Goal: Entertainment & Leisure: Consume media (video, audio)

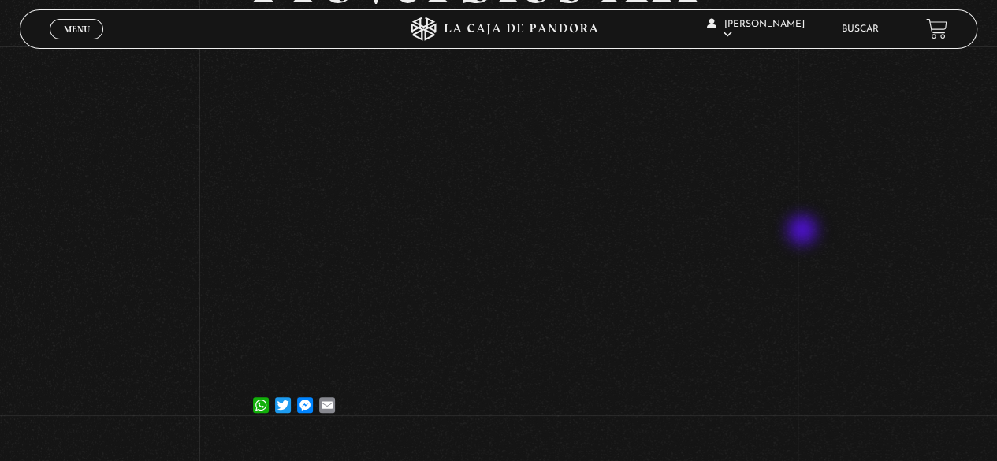
scroll to position [158, 0]
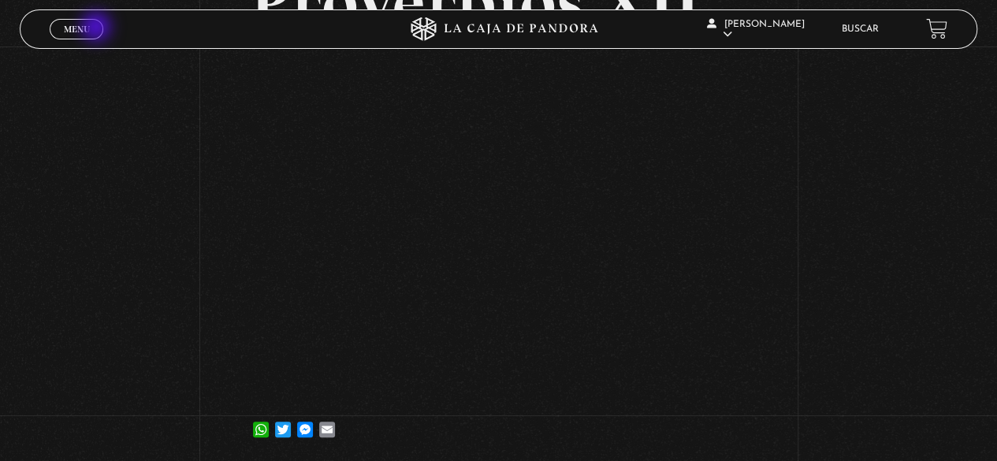
click at [98, 28] on link "Menu Cerrar" at bounding box center [77, 29] width 54 height 20
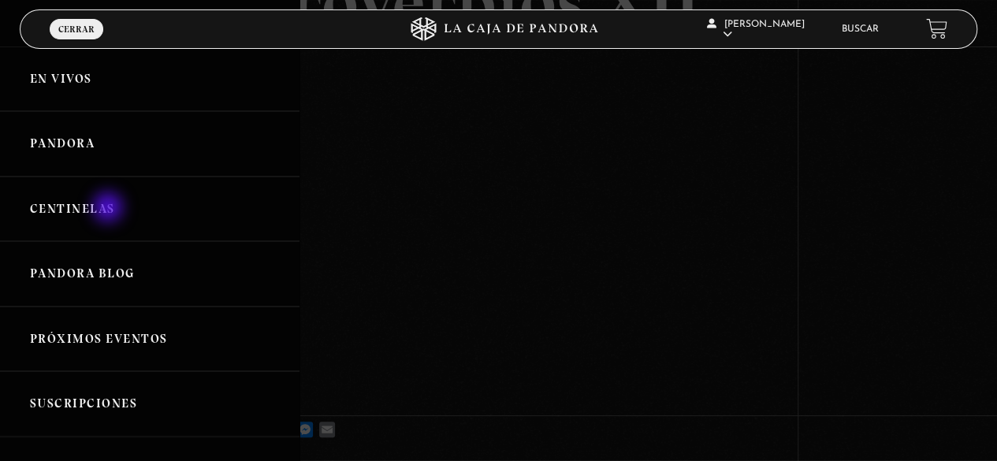
click at [110, 209] on link "Centinelas" at bounding box center [150, 209] width 300 height 65
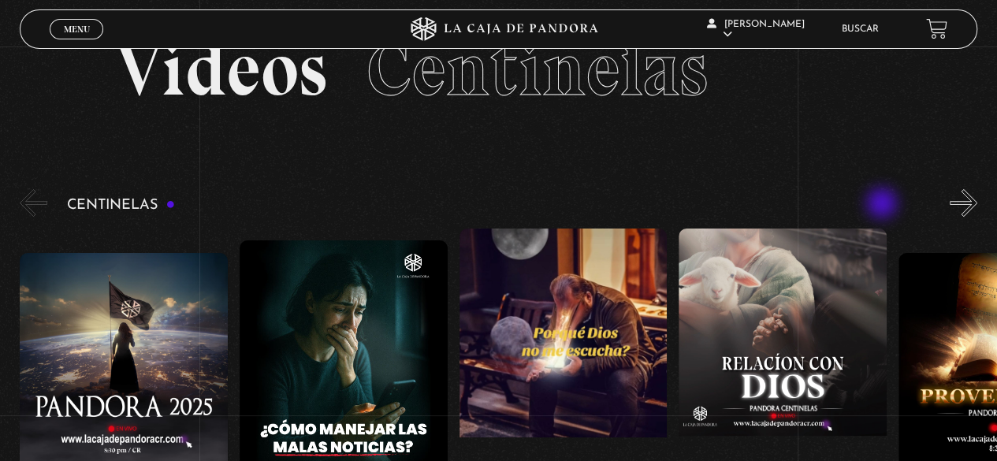
scroll to position [79, 0]
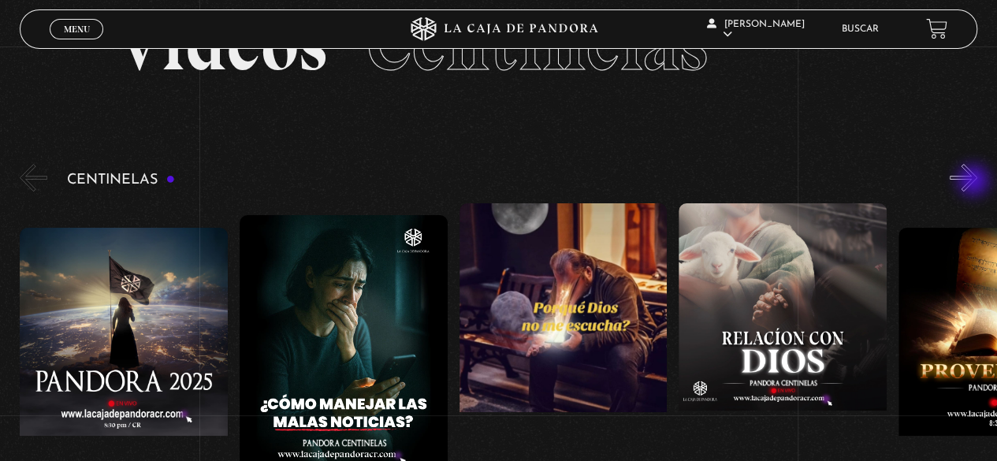
click at [975, 182] on button "»" at bounding box center [964, 178] width 28 height 28
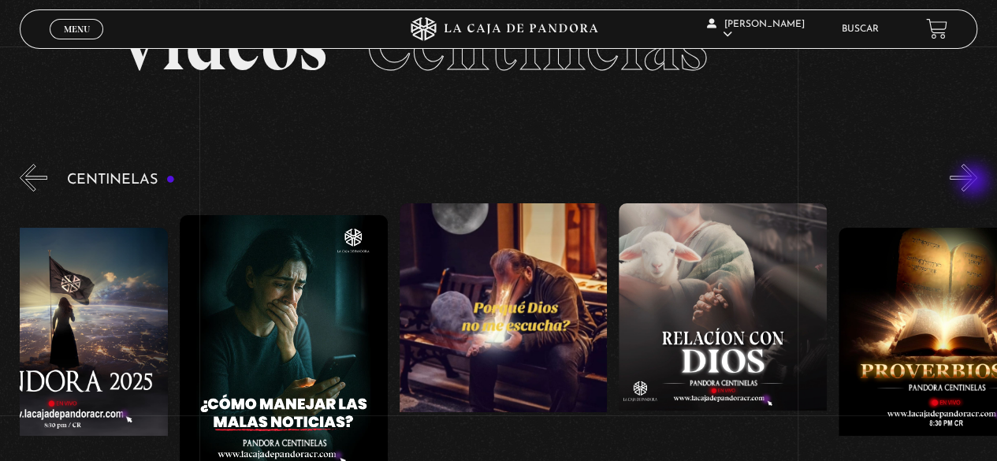
click at [975, 182] on button "»" at bounding box center [964, 178] width 28 height 28
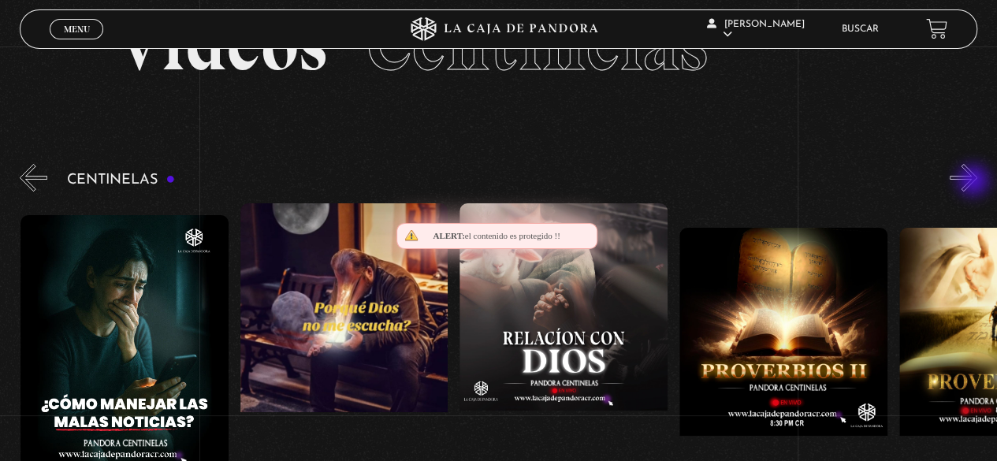
click at [975, 182] on button "»" at bounding box center [964, 178] width 28 height 28
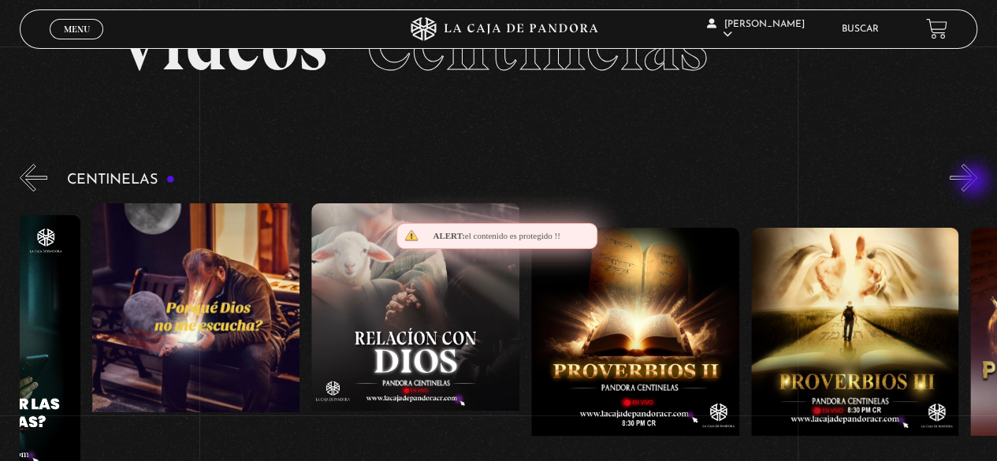
click at [975, 182] on button "»" at bounding box center [964, 178] width 28 height 28
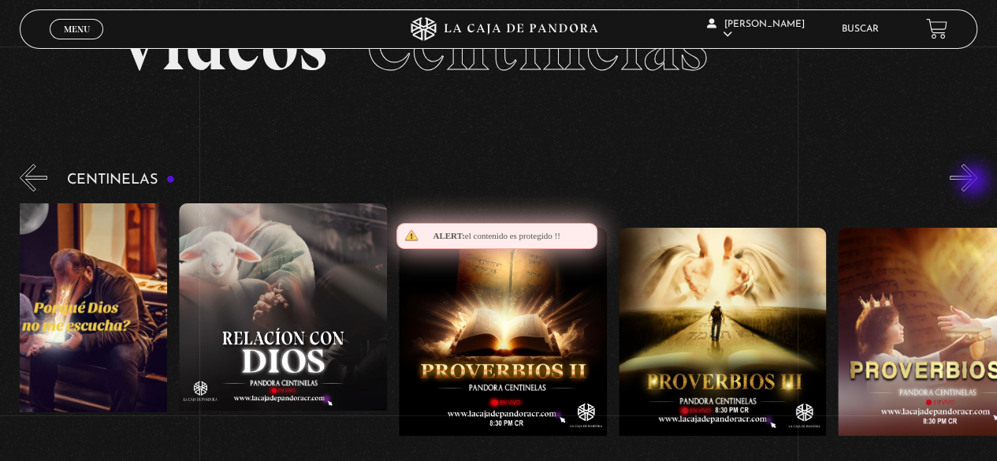
click at [975, 182] on button "»" at bounding box center [964, 178] width 28 height 28
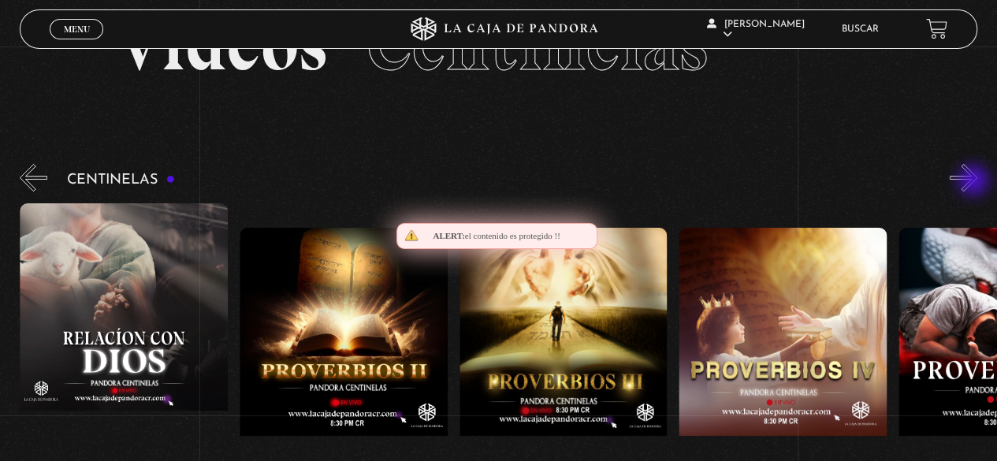
click at [975, 181] on button "»" at bounding box center [964, 178] width 28 height 28
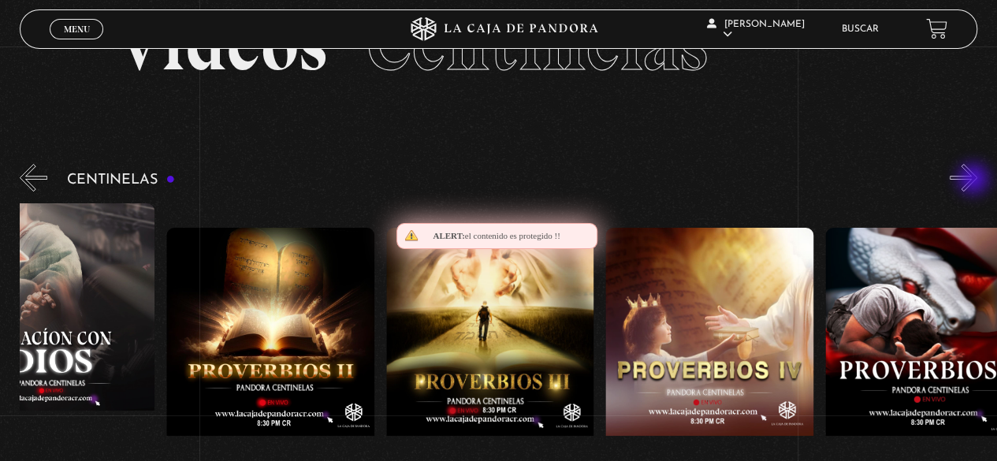
click at [975, 181] on button "»" at bounding box center [964, 178] width 28 height 28
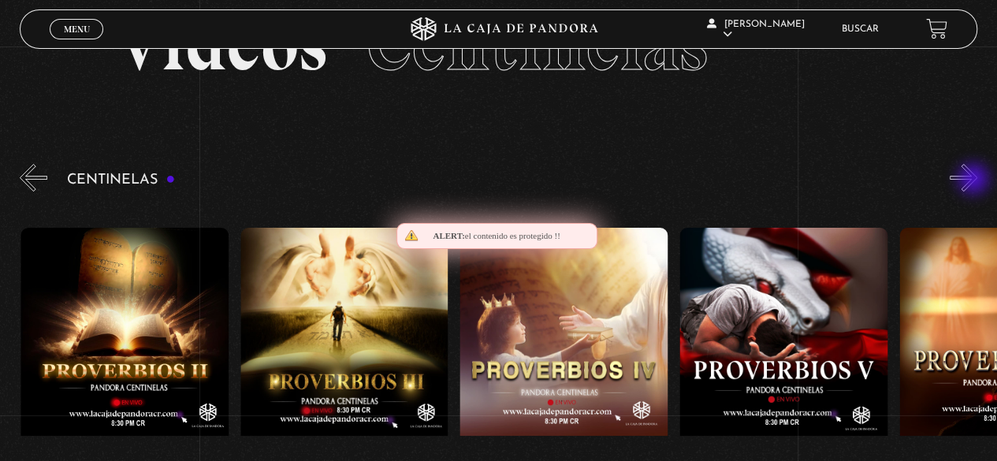
click at [975, 181] on button "»" at bounding box center [964, 178] width 28 height 28
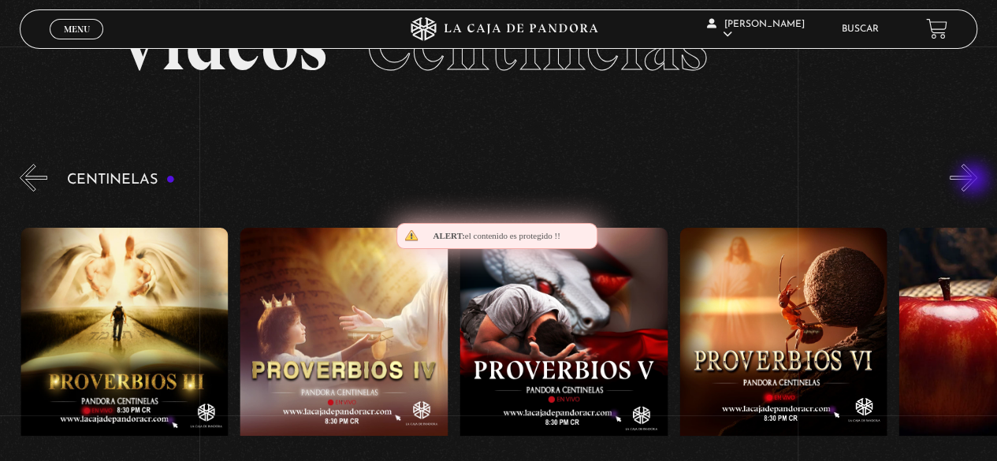
click at [975, 181] on button "»" at bounding box center [964, 178] width 28 height 28
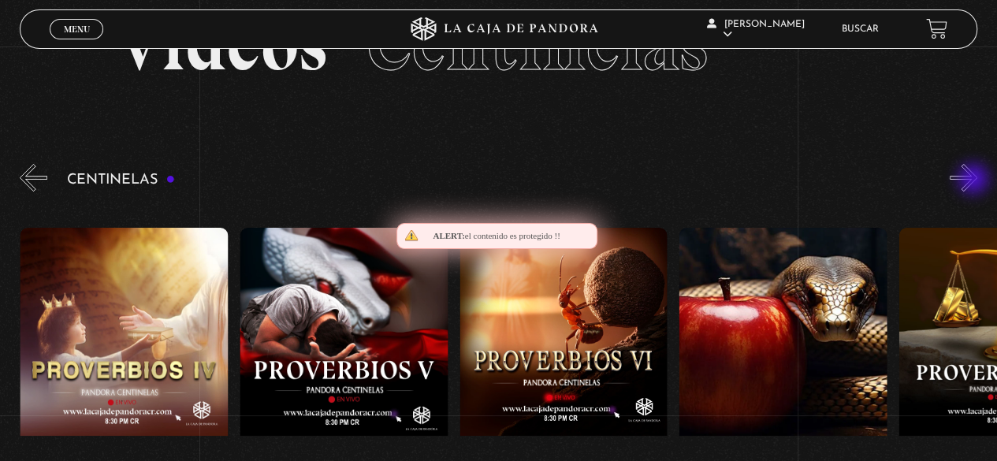
click at [975, 181] on button "»" at bounding box center [964, 178] width 28 height 28
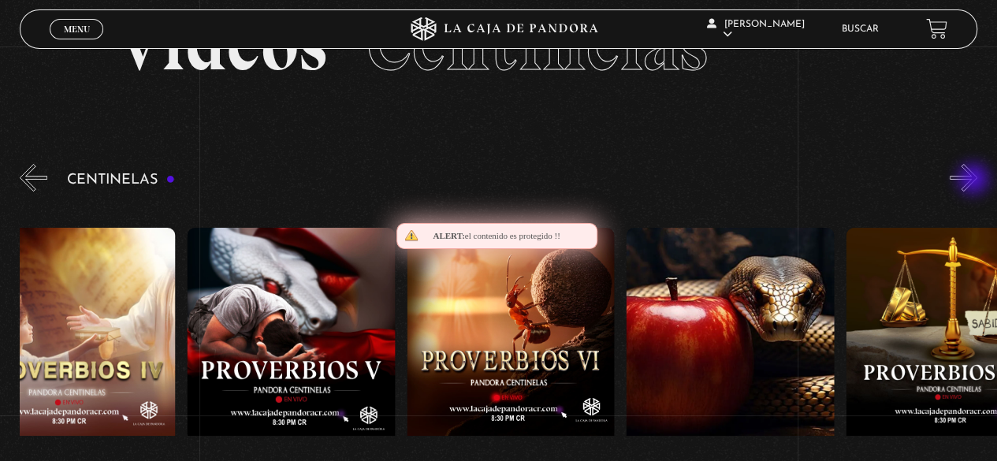
click at [975, 181] on button "»" at bounding box center [964, 178] width 28 height 28
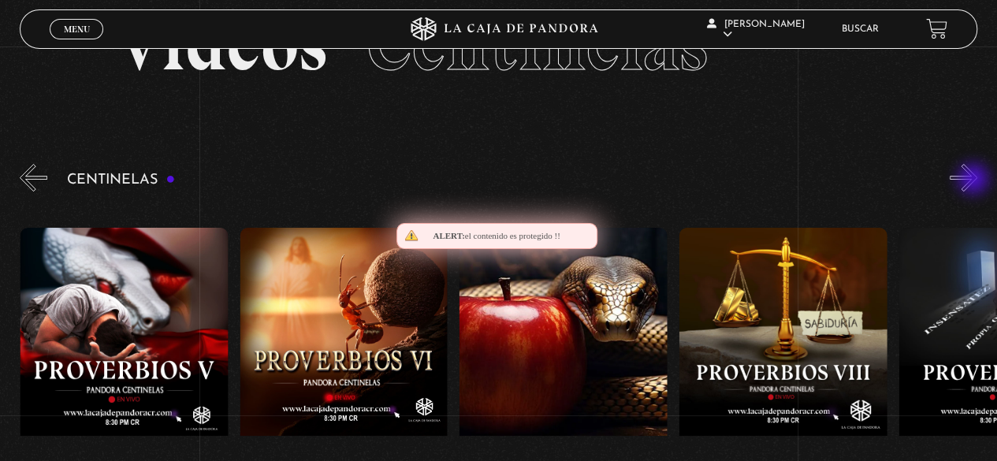
click at [975, 181] on button "»" at bounding box center [964, 178] width 28 height 28
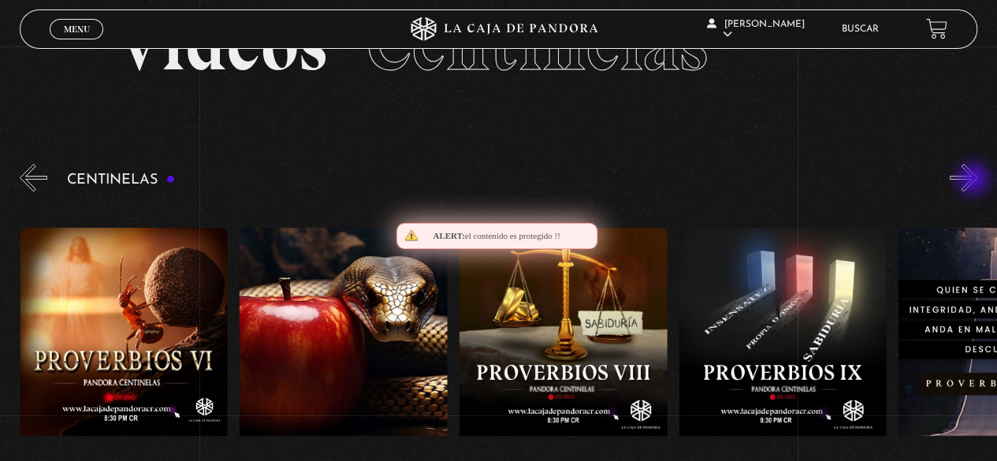
click at [975, 181] on button "»" at bounding box center [964, 178] width 28 height 28
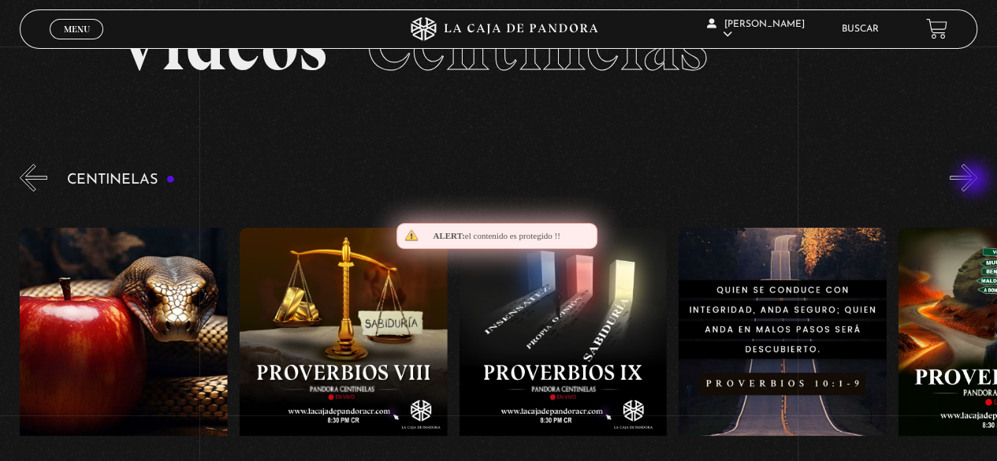
click at [975, 181] on button "»" at bounding box center [964, 178] width 28 height 28
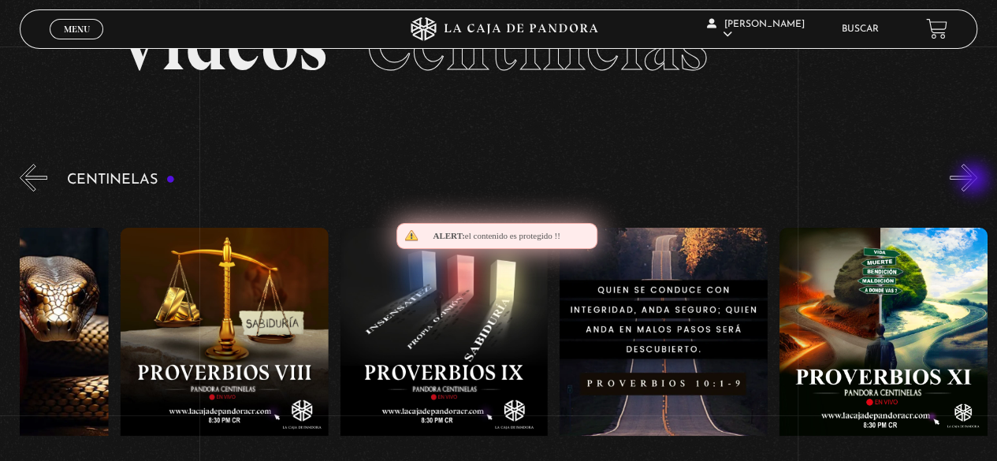
click at [975, 181] on button "»" at bounding box center [964, 178] width 28 height 28
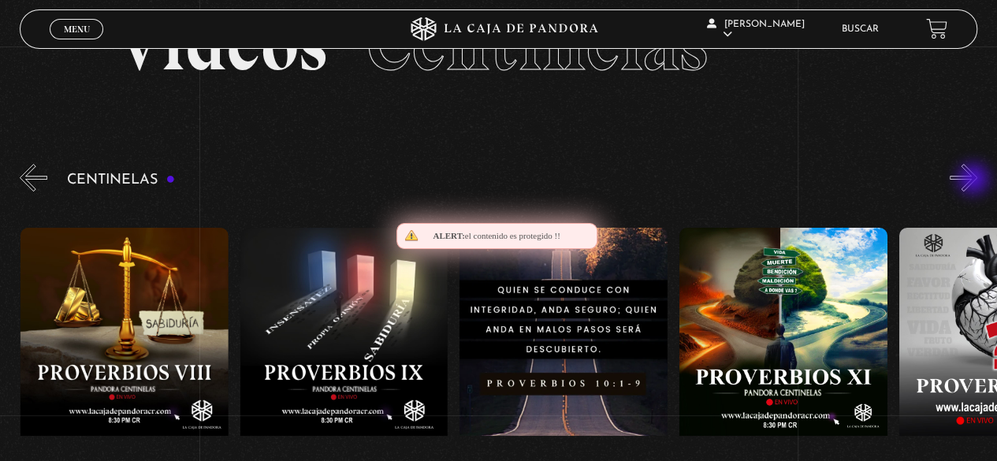
click at [975, 181] on button "»" at bounding box center [964, 178] width 28 height 28
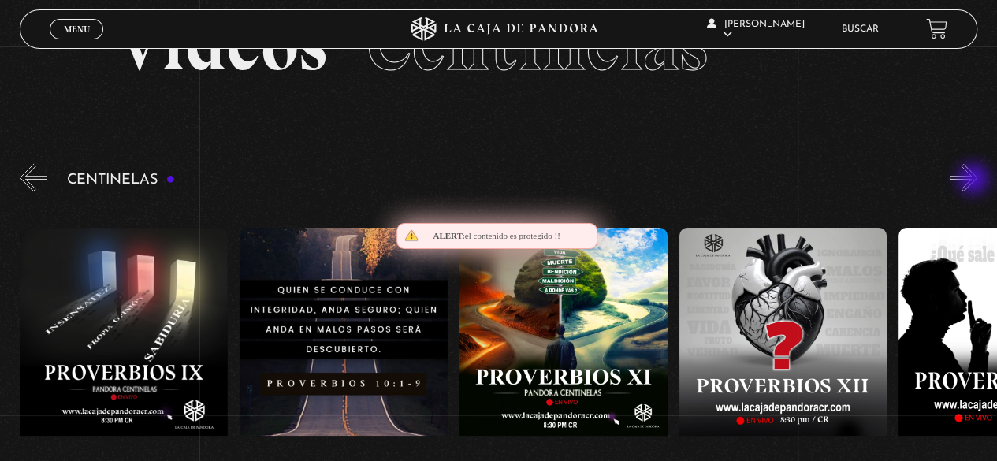
click at [975, 181] on button "»" at bounding box center [964, 178] width 28 height 28
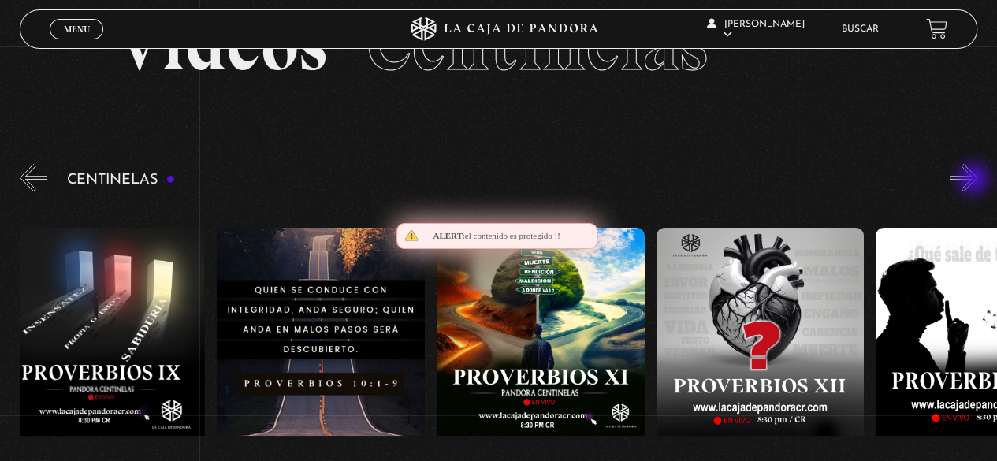
click at [975, 181] on button "»" at bounding box center [964, 178] width 28 height 28
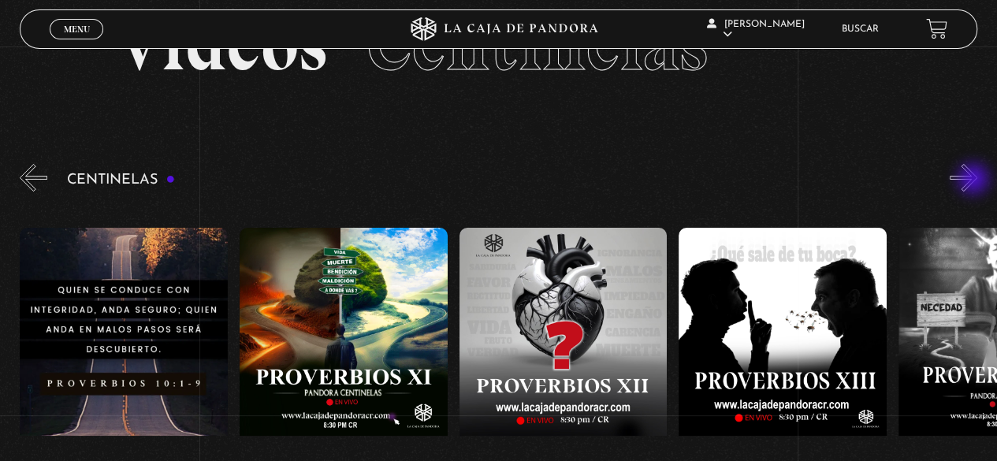
click at [975, 181] on button "»" at bounding box center [964, 178] width 28 height 28
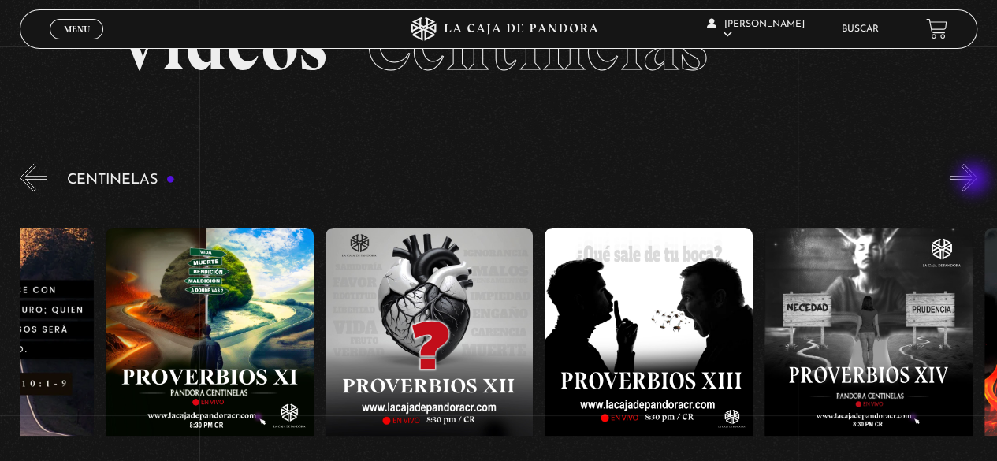
click at [975, 181] on button "»" at bounding box center [964, 178] width 28 height 28
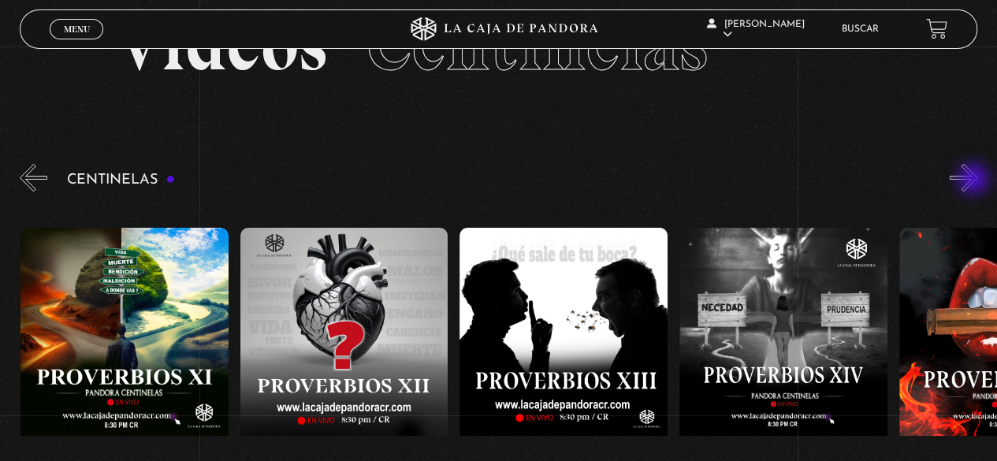
click at [975, 181] on button "»" at bounding box center [964, 178] width 28 height 28
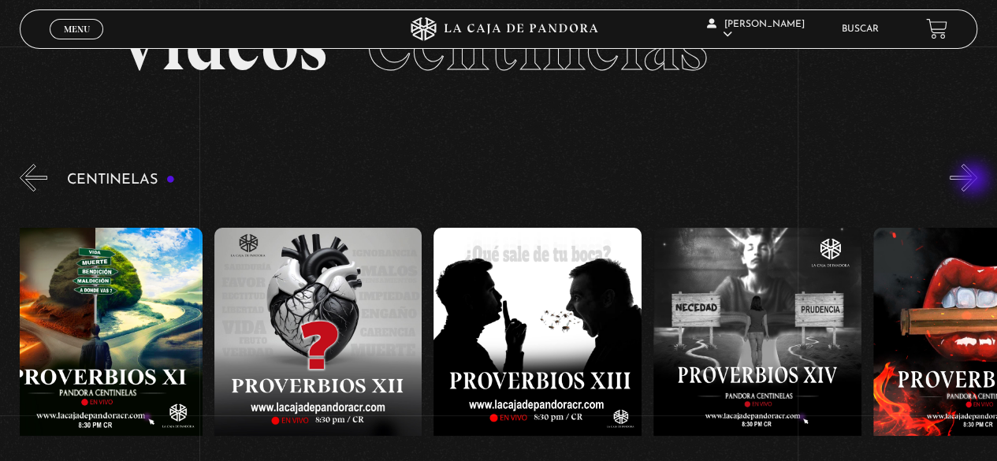
click at [975, 181] on button "»" at bounding box center [964, 178] width 28 height 28
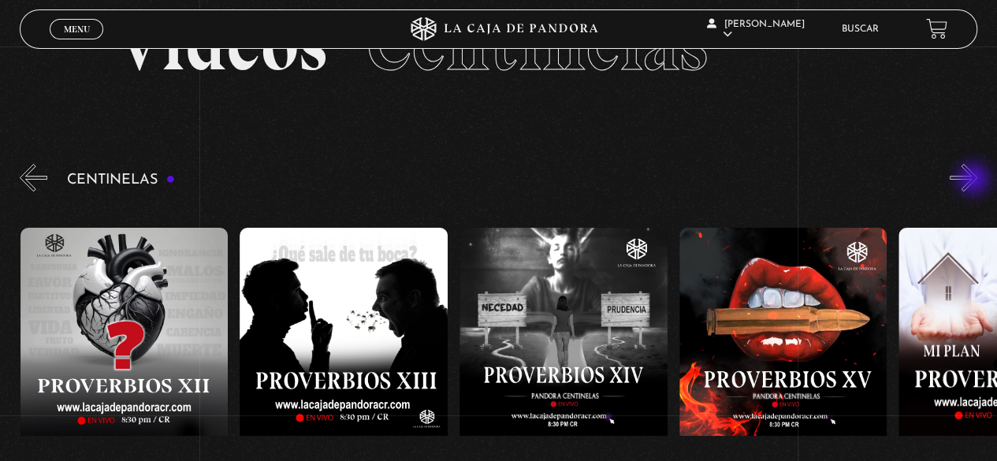
click at [975, 181] on button "»" at bounding box center [964, 178] width 28 height 28
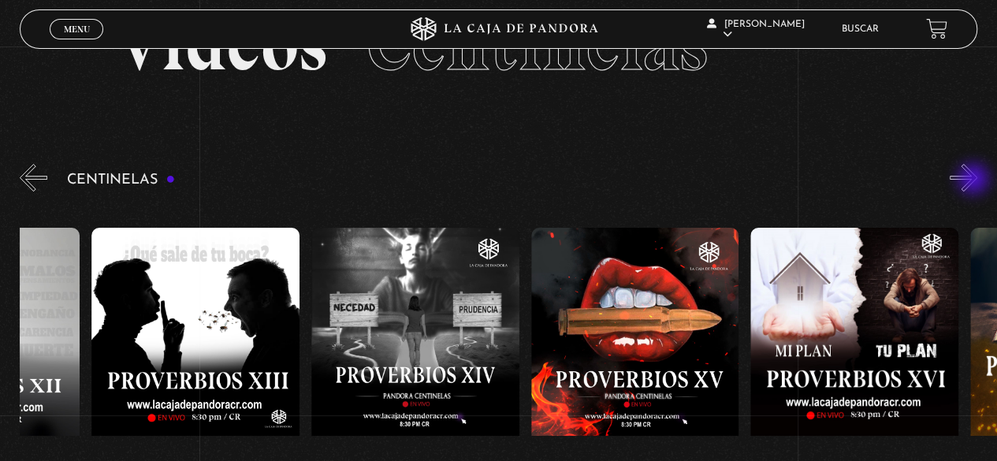
click at [975, 181] on button "»" at bounding box center [964, 178] width 28 height 28
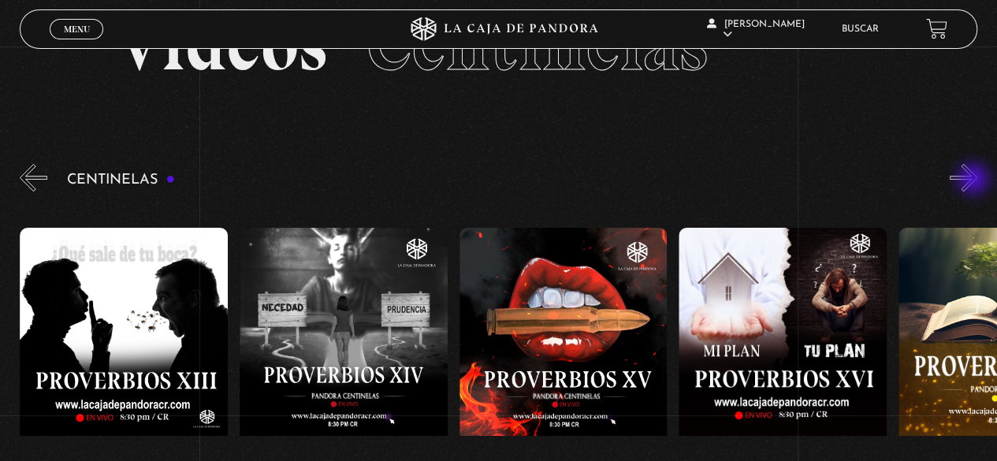
click at [975, 181] on button "»" at bounding box center [964, 178] width 28 height 28
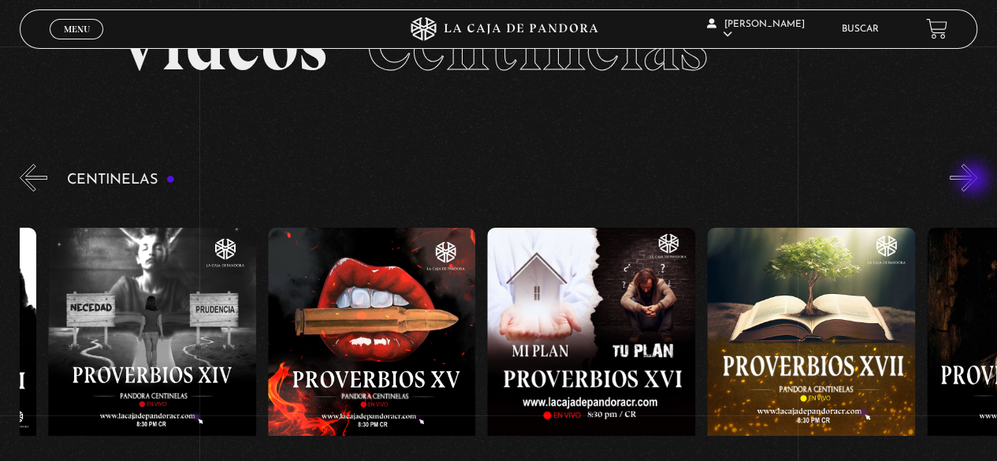
click at [975, 181] on button "»" at bounding box center [964, 178] width 28 height 28
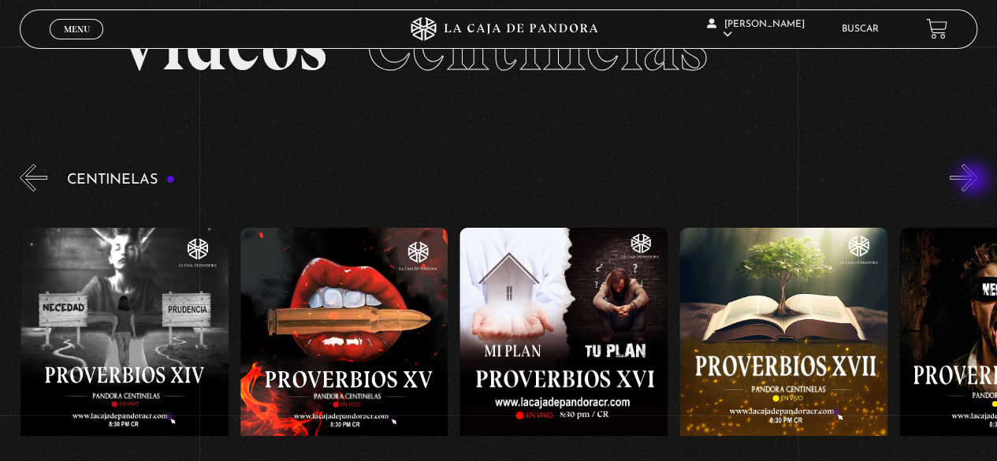
scroll to position [0, 3514]
click at [975, 181] on button "»" at bounding box center [964, 178] width 28 height 28
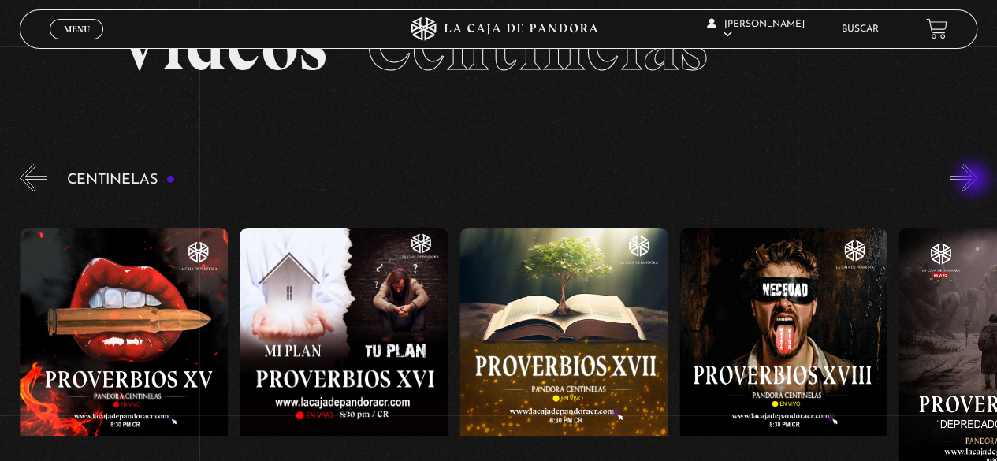
click at [975, 181] on button "»" at bounding box center [964, 178] width 28 height 28
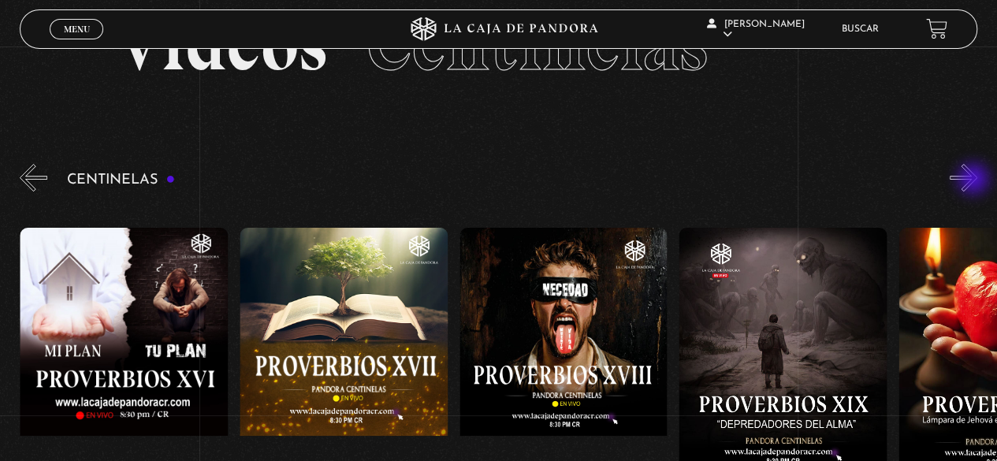
click at [975, 181] on button "»" at bounding box center [964, 178] width 28 height 28
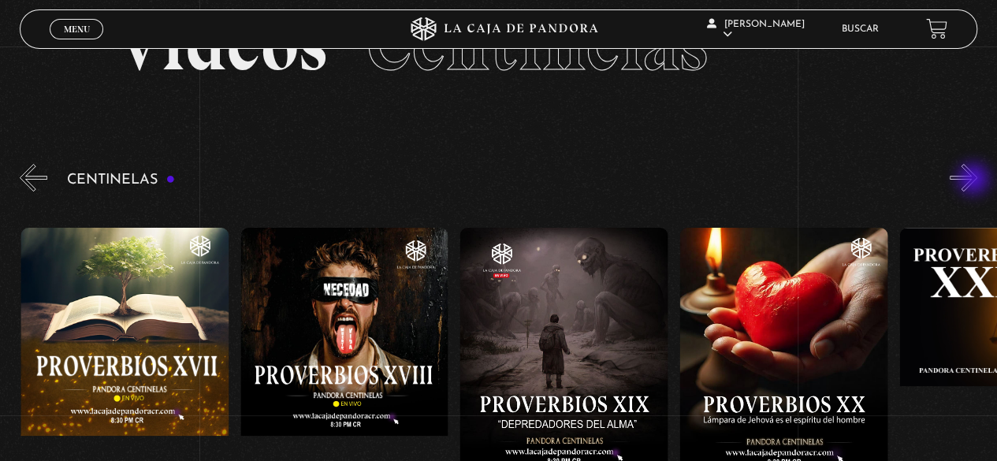
click at [975, 181] on button "»" at bounding box center [964, 178] width 28 height 28
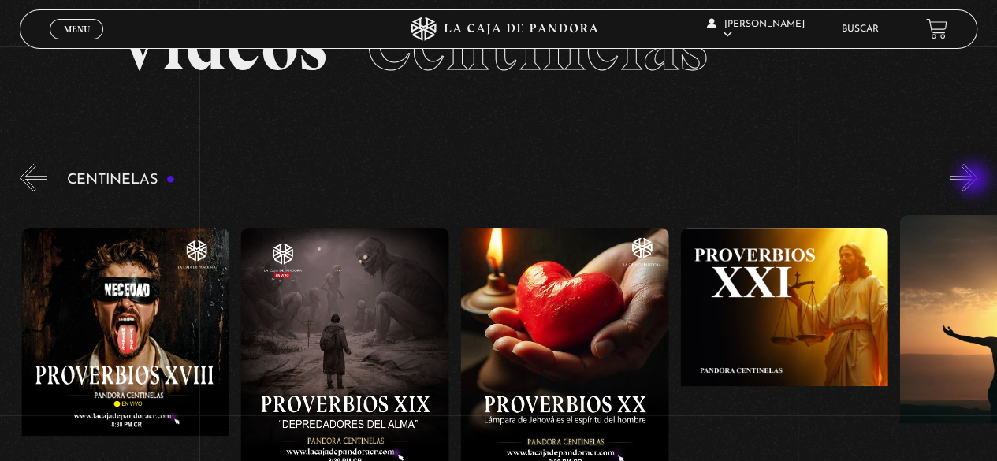
click at [975, 181] on button "»" at bounding box center [964, 178] width 28 height 28
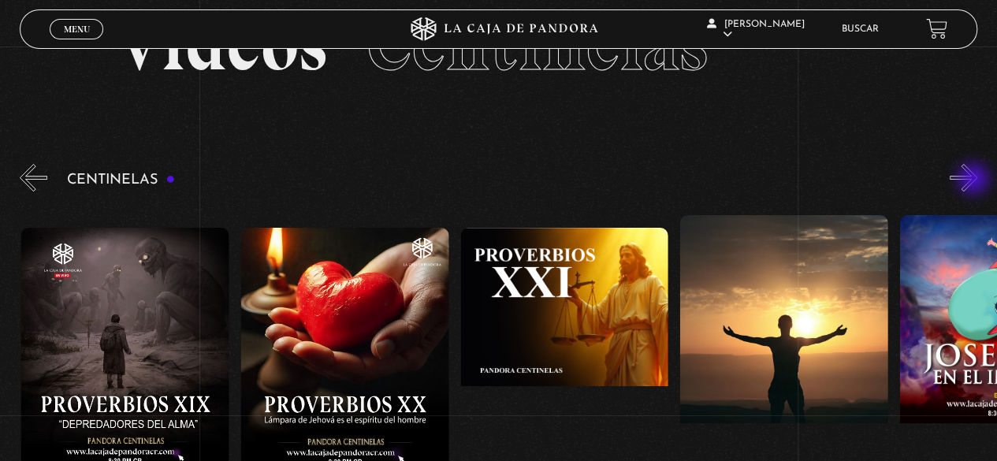
click at [975, 181] on button "»" at bounding box center [964, 178] width 28 height 28
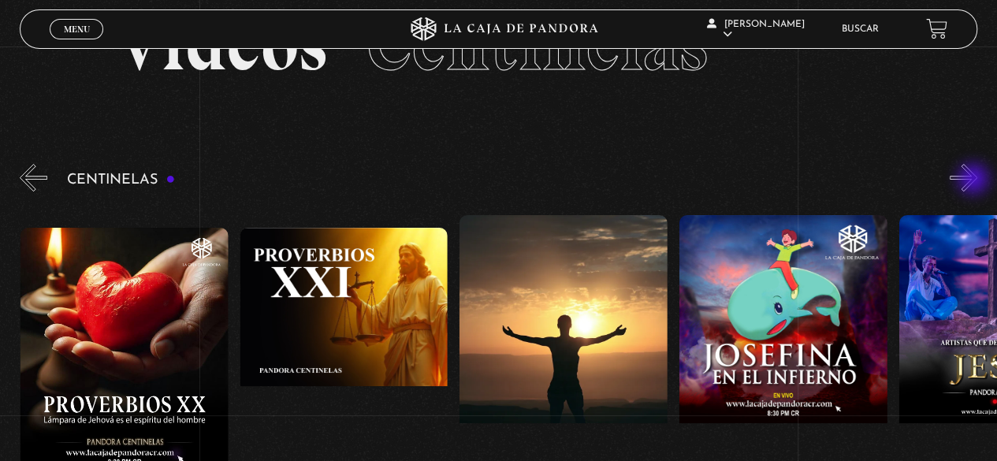
click at [975, 181] on button "»" at bounding box center [964, 178] width 28 height 28
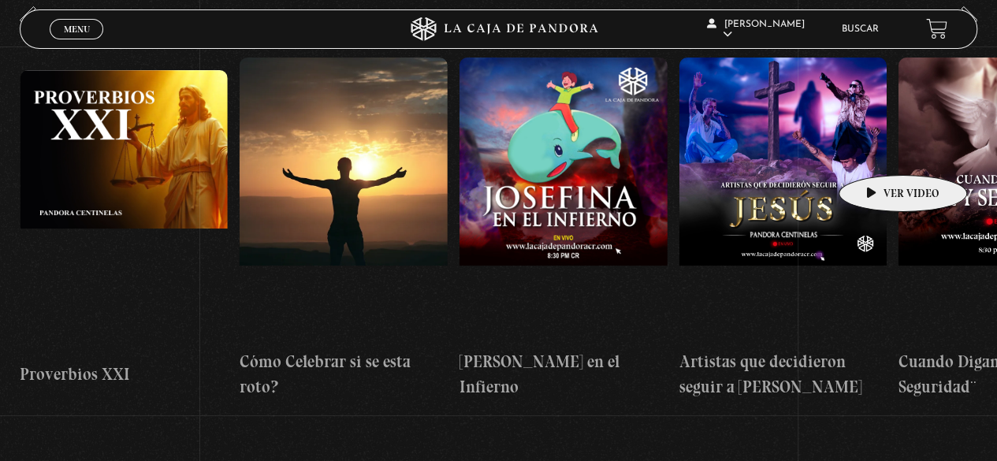
scroll to position [158, 0]
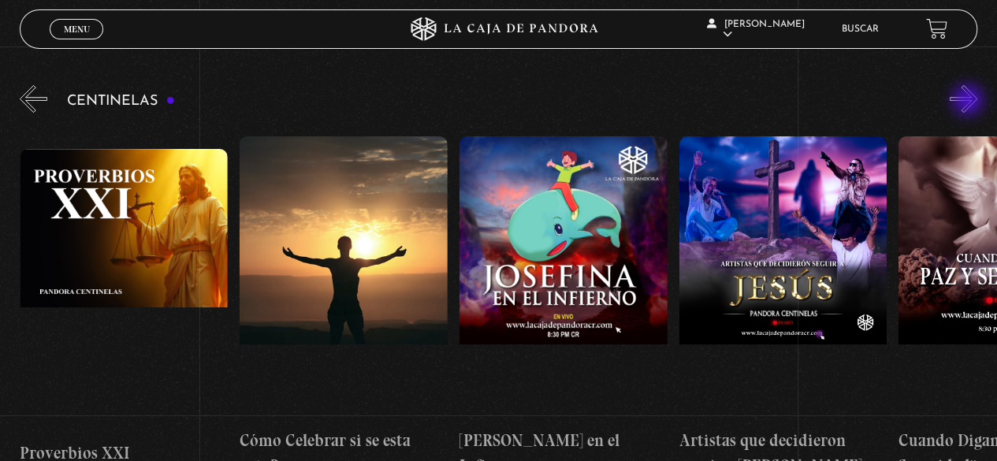
click at [970, 102] on button "»" at bounding box center [964, 99] width 28 height 28
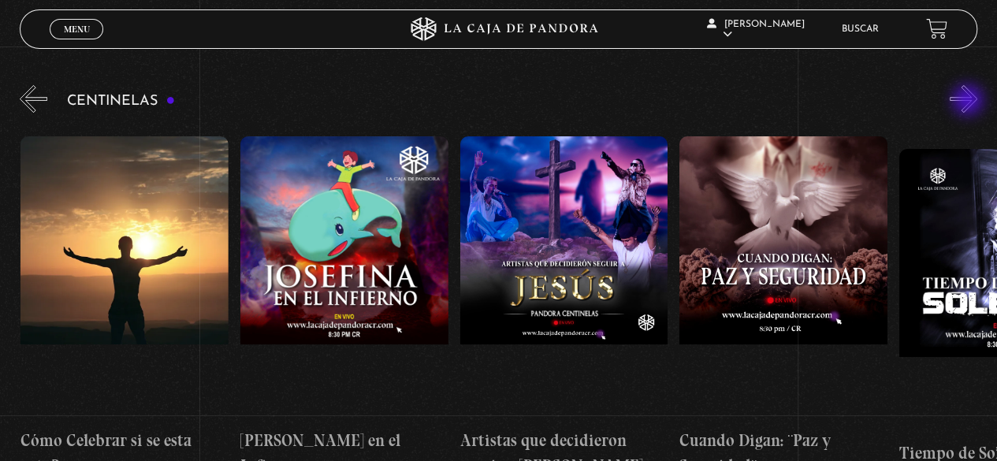
scroll to position [0, 5272]
click at [977, 99] on button "»" at bounding box center [964, 99] width 28 height 28
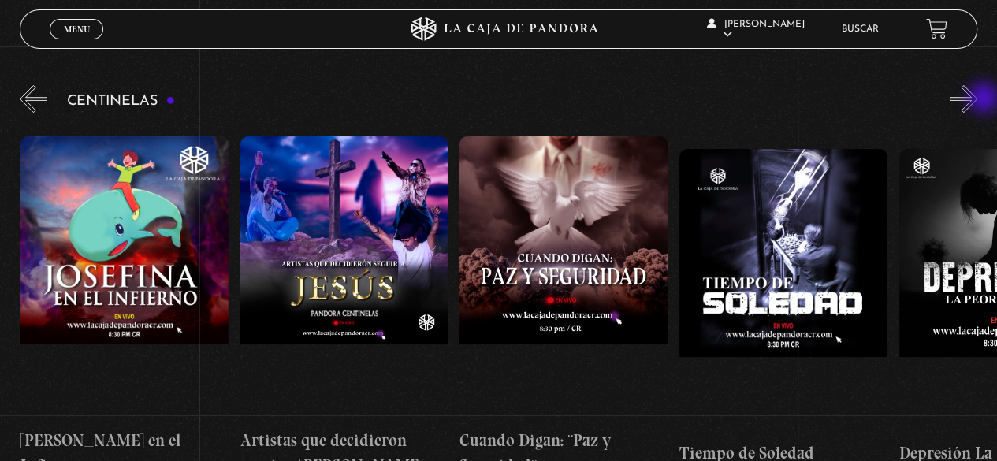
click at [977, 99] on button "»" at bounding box center [964, 99] width 28 height 28
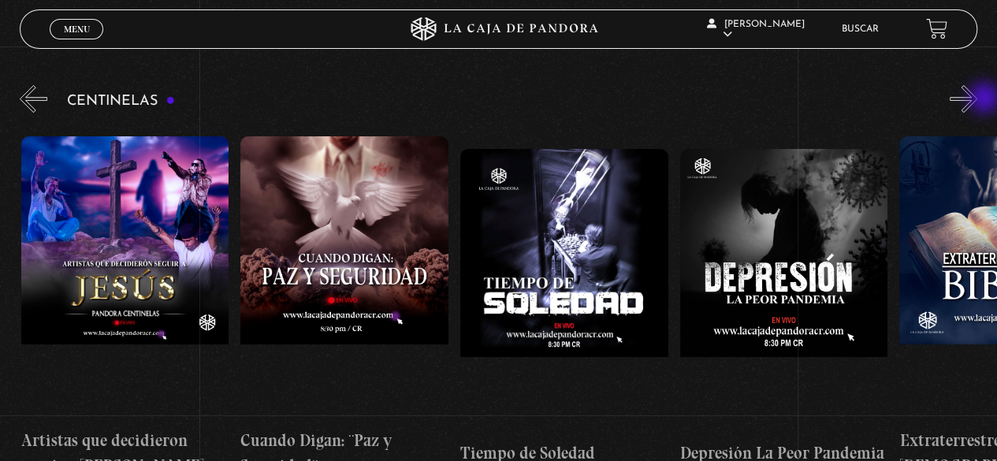
scroll to position [0, 5711]
click at [977, 99] on button "»" at bounding box center [964, 99] width 28 height 28
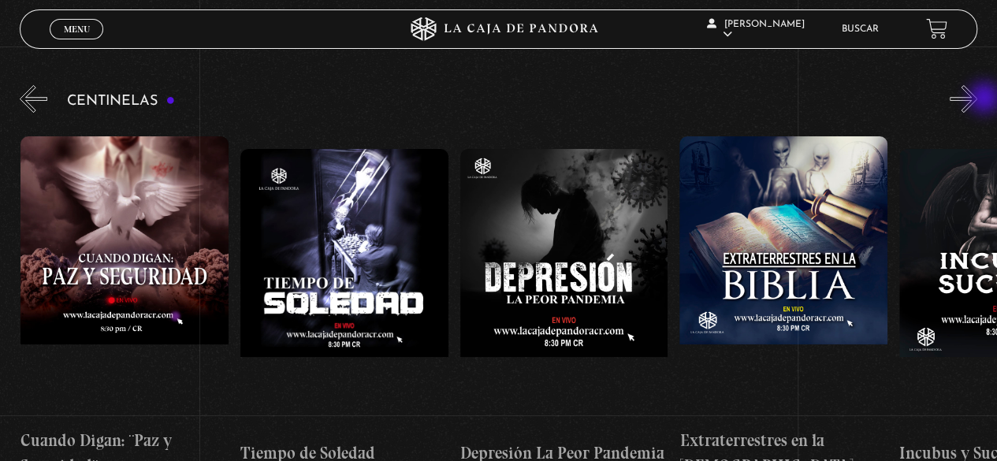
scroll to position [0, 5931]
click at [977, 99] on button "»" at bounding box center [964, 99] width 28 height 28
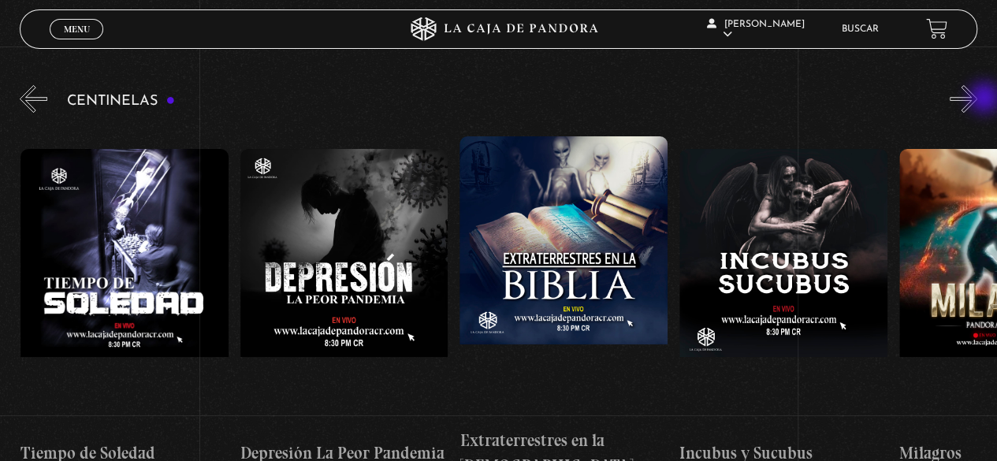
scroll to position [0, 6150]
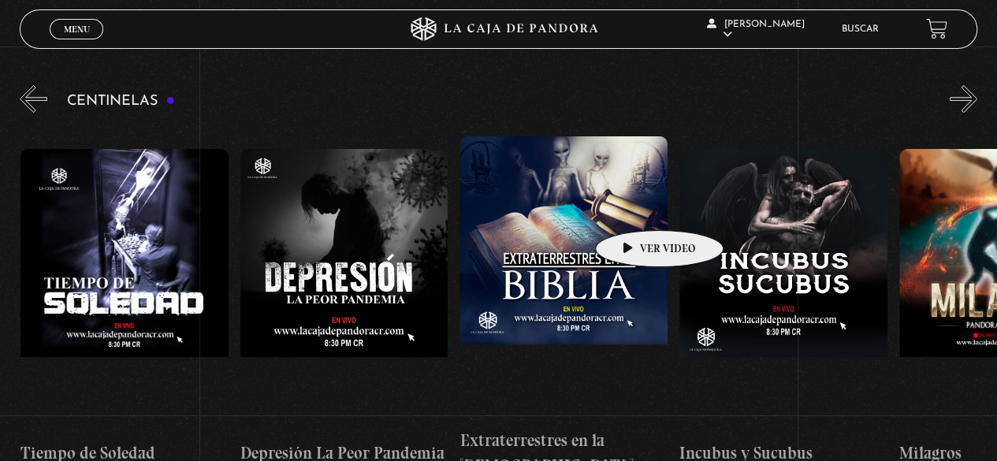
click at [635, 207] on figure at bounding box center [564, 278] width 208 height 284
